Goal: Task Accomplishment & Management: Use online tool/utility

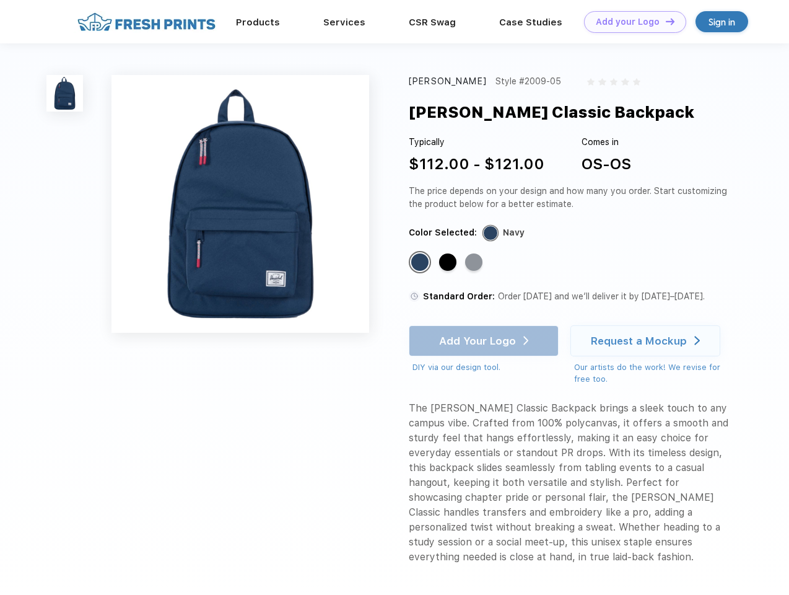
click at [631, 22] on link "Add your Logo Design Tool" at bounding box center [635, 22] width 102 height 22
click at [0, 0] on div "Design Tool" at bounding box center [0, 0] width 0 height 0
click at [665, 21] on link "Add your Logo Design Tool" at bounding box center [635, 22] width 102 height 22
click at [65, 93] on img at bounding box center [64, 93] width 37 height 37
click at [421, 263] on div "Standard Color" at bounding box center [419, 261] width 17 height 17
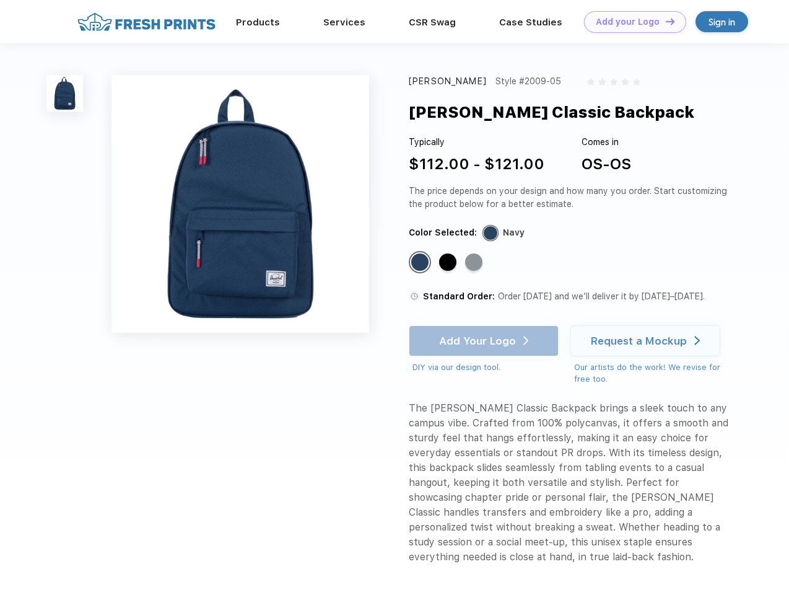
click at [449, 263] on div "Standard Color" at bounding box center [447, 261] width 17 height 17
click at [475, 263] on div "Standard Color" at bounding box center [473, 261] width 17 height 17
click at [485, 341] on div "Add Your Logo DIY via our design tool. Ah shoot! This product isn't up in our d…" at bounding box center [484, 349] width 150 height 48
click at [647, 341] on div "Request a Mockup" at bounding box center [639, 340] width 96 height 12
